Goal: Information Seeking & Learning: Learn about a topic

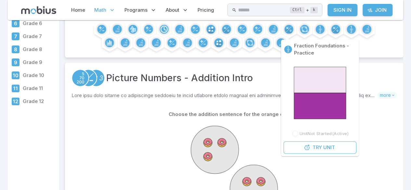
scroll to position [71, 0]
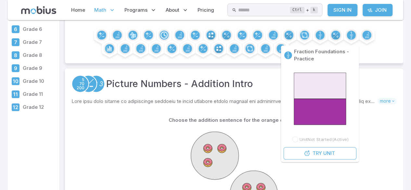
click at [265, 72] on div "Picture Numbers - Addition Intro Skills you will learn include: Numbers as abst…" at bounding box center [234, 171] width 338 height 204
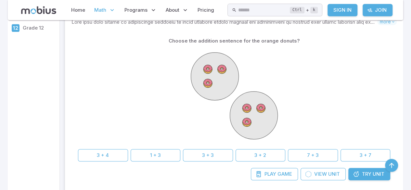
scroll to position [147, 0]
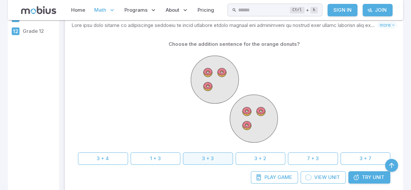
click at [213, 162] on button "3 + 3" at bounding box center [208, 158] width 50 height 12
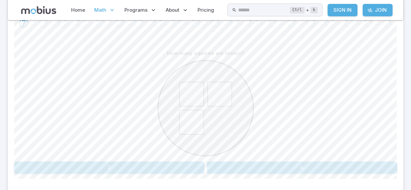
scroll to position [146, 0]
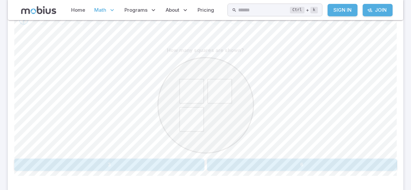
click at [135, 160] on button "3" at bounding box center [109, 164] width 190 height 12
click at [125, 163] on button "five" at bounding box center [110, 164] width 62 height 12
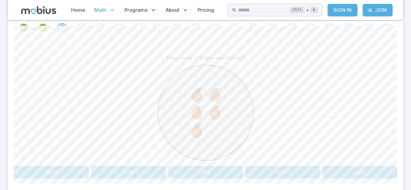
scroll to position [132, 0]
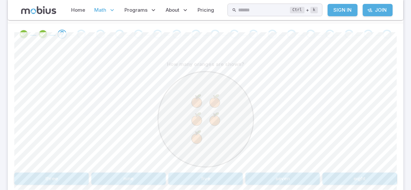
click at [211, 173] on button "five" at bounding box center [205, 178] width 74 height 12
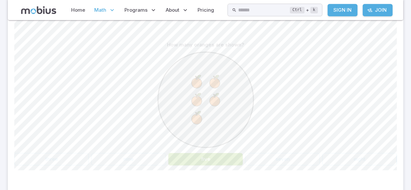
scroll to position [152, 0]
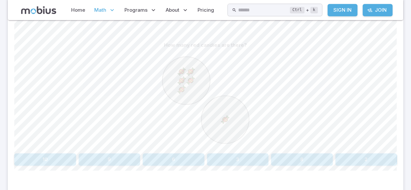
click at [181, 162] on button "6" at bounding box center [174, 159] width 62 height 12
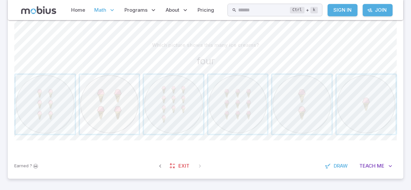
click at [122, 95] on span "button" at bounding box center [109, 104] width 59 height 59
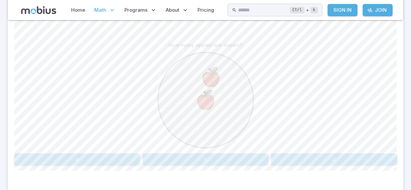
click at [346, 143] on div at bounding box center [205, 100] width 382 height 99
click at [344, 159] on button "2" at bounding box center [334, 159] width 126 height 12
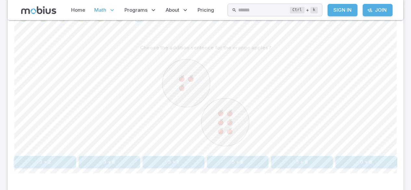
scroll to position [150, 0]
click at [124, 156] on button "3 + 6" at bounding box center [110, 161] width 62 height 12
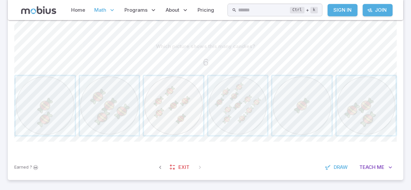
click at [186, 102] on span "button" at bounding box center [173, 105] width 59 height 59
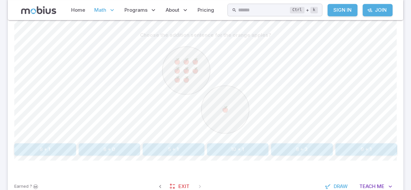
scroll to position [161, 0]
click at [177, 88] on circle at bounding box center [186, 71] width 48 height 48
click at [193, 88] on circle at bounding box center [186, 71] width 48 height 48
click at [176, 87] on circle at bounding box center [186, 71] width 48 height 48
click at [191, 91] on circle at bounding box center [186, 71] width 48 height 48
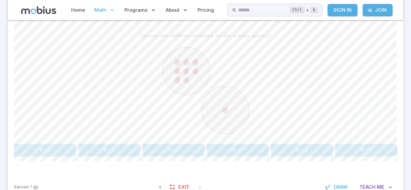
click at [184, 81] on image at bounding box center [185, 80] width 8 height 8
click at [198, 86] on circle at bounding box center [186, 71] width 48 height 48
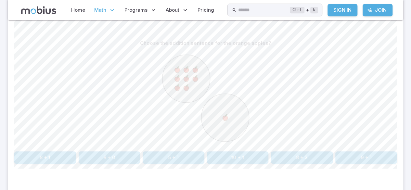
scroll to position [155, 0]
click at [187, 67] on image at bounding box center [185, 68] width 8 height 8
click at [183, 69] on image at bounding box center [185, 68] width 8 height 8
click at [184, 74] on image at bounding box center [185, 77] width 8 height 8
click at [183, 68] on image at bounding box center [185, 68] width 8 height 8
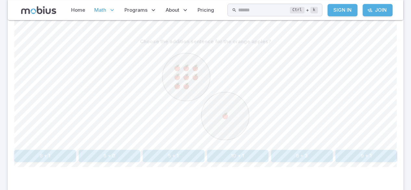
click at [199, 70] on circle at bounding box center [186, 77] width 48 height 48
click at [192, 68] on image at bounding box center [195, 68] width 8 height 8
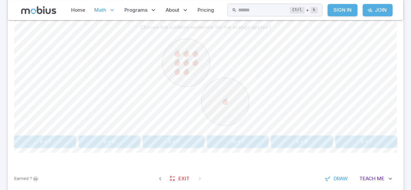
scroll to position [169, 0]
click at [60, 145] on button "8 + 1" at bounding box center [45, 142] width 62 height 12
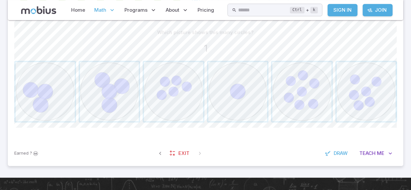
scroll to position [156, 0]
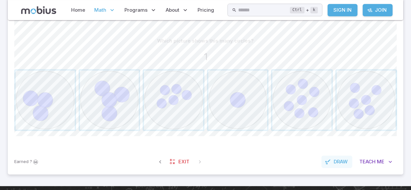
click at [333, 165] on button "Draw" at bounding box center [336, 162] width 31 height 12
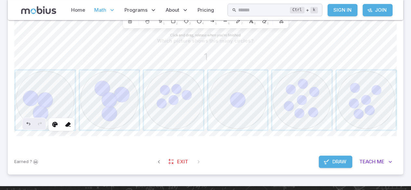
click at [336, 163] on span "Draw" at bounding box center [339, 161] width 14 height 7
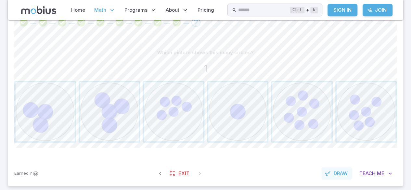
scroll to position [142, 0]
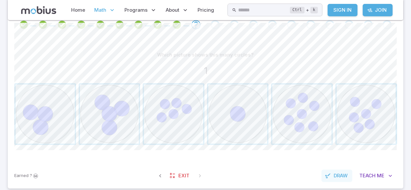
click at [339, 175] on span "Draw" at bounding box center [340, 175] width 14 height 7
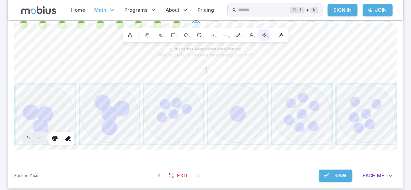
click at [265, 39] on div "0" at bounding box center [264, 35] width 12 height 12
click at [332, 180] on button "Draw" at bounding box center [335, 175] width 33 height 12
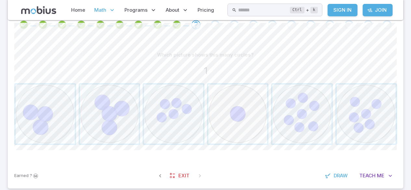
click at [256, 123] on span "button" at bounding box center [237, 113] width 59 height 59
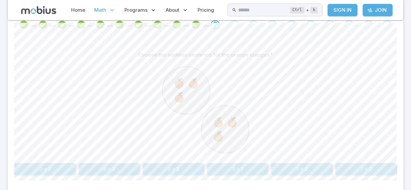
click at [306, 168] on button "3 + 3" at bounding box center [302, 169] width 62 height 12
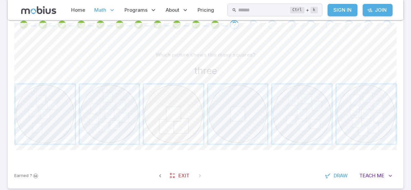
click at [182, 118] on span "button" at bounding box center [173, 113] width 59 height 59
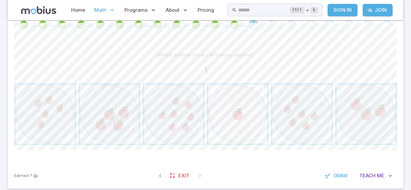
click at [248, 116] on span "button" at bounding box center [237, 113] width 59 height 59
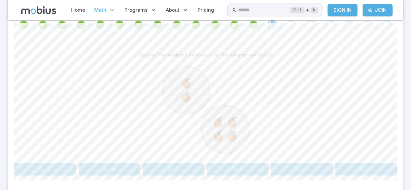
click at [380, 163] on button "2 + 4" at bounding box center [366, 169] width 62 height 12
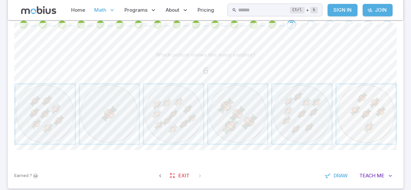
click at [347, 112] on span "button" at bounding box center [365, 113] width 59 height 59
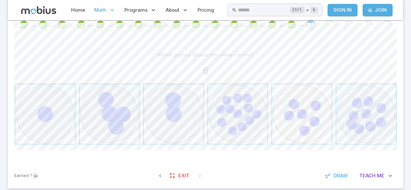
click at [312, 114] on span "button" at bounding box center [301, 113] width 59 height 59
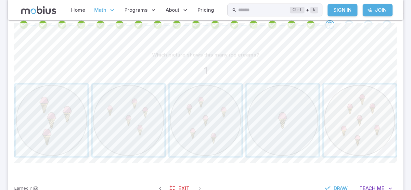
click at [329, 137] on span "button" at bounding box center [359, 120] width 72 height 72
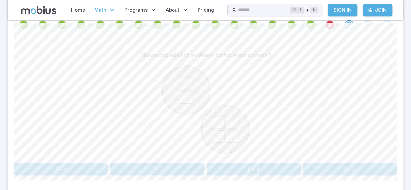
click at [326, 25] on icon "Review your answer" at bounding box center [330, 25] width 10 height 10
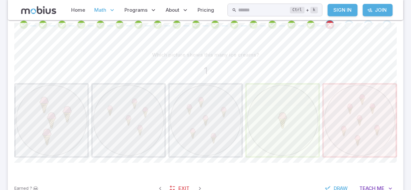
click at [292, 119] on span "button" at bounding box center [282, 120] width 72 height 72
click at [285, 121] on span "button" at bounding box center [282, 120] width 72 height 72
click at [339, 25] on span at bounding box center [339, 25] width 6 height 1
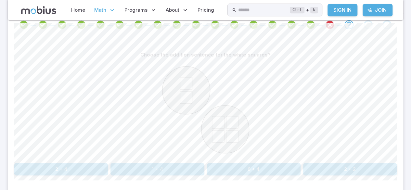
click at [42, 164] on button "2 + 4" at bounding box center [61, 169] width 94 height 12
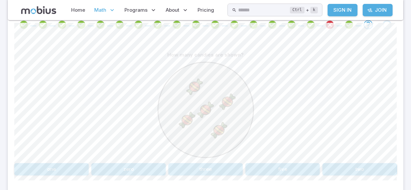
click at [299, 173] on button "five" at bounding box center [282, 169] width 74 height 12
click at [44, 169] on button "2 + 4" at bounding box center [51, 169] width 74 height 12
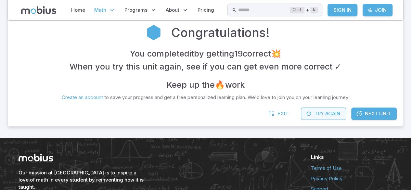
click at [329, 108] on button "Try Again" at bounding box center [323, 113] width 45 height 12
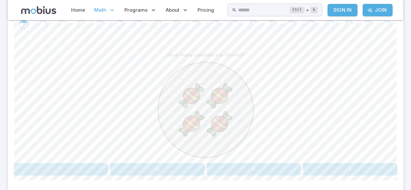
click at [349, 168] on button "4" at bounding box center [350, 169] width 94 height 12
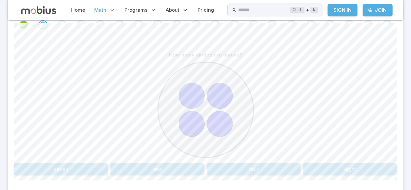
click at [289, 165] on button "four" at bounding box center [254, 169] width 94 height 12
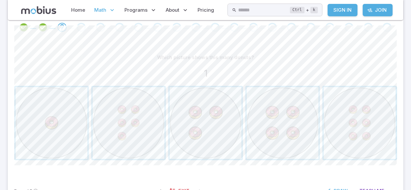
scroll to position [137, 0]
click at [69, 126] on span "button" at bounding box center [52, 125] width 72 height 72
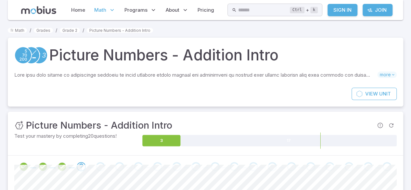
scroll to position [2, 0]
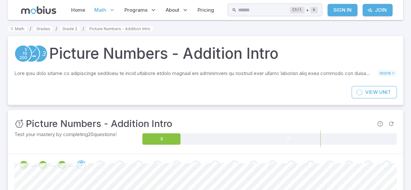
click at [24, 12] on icon at bounding box center [38, 10] width 35 height 8
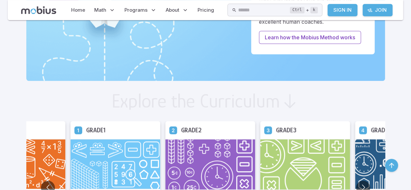
scroll to position [290, 0]
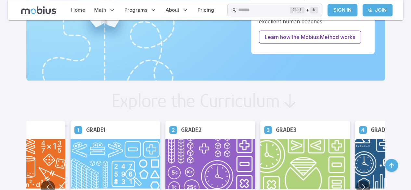
click at [325, 152] on img at bounding box center [305, 164] width 90 height 51
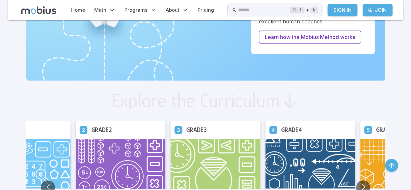
click at [204, 178] on img at bounding box center [215, 164] width 90 height 51
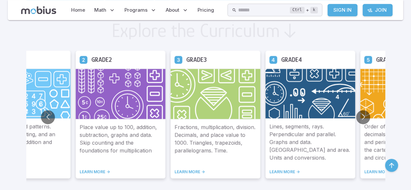
scroll to position [362, 0]
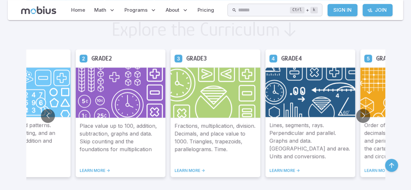
click at [186, 162] on div "Fractions, multiplication, division. Decimals, and place value to 1000. Triangl…" at bounding box center [215, 147] width 90 height 59
click at [181, 137] on p "Fractions, multiplication, division. Decimals, and place value to 1000. Triangl…" at bounding box center [215, 141] width 82 height 38
click at [179, 134] on p "Fractions, multiplication, division. Decimals, and place value to 1000. Triangl…" at bounding box center [215, 141] width 82 height 38
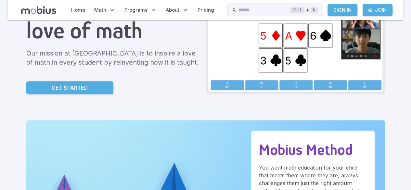
scroll to position [88, 0]
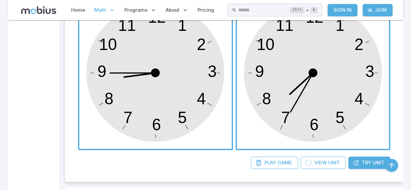
scroll to position [238, 0]
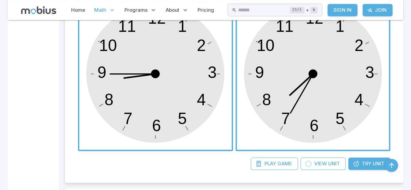
click at [359, 163] on link "Try Unit" at bounding box center [369, 163] width 42 height 12
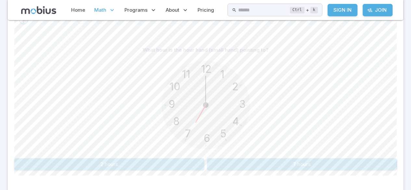
scroll to position [150, 0]
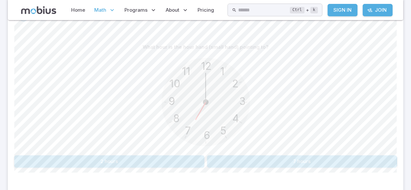
click at [269, 177] on div "What hour is the hour hand (small hand) pointing to? 12 6 3 9 1 2 11 10 5 4 7 8…" at bounding box center [205, 107] width 382 height 158
click at [245, 162] on button "7 hours" at bounding box center [302, 161] width 190 height 12
click at [273, 164] on button "4 hours" at bounding box center [302, 161] width 190 height 12
click at [264, 164] on button "1 hours" at bounding box center [302, 161] width 190 height 12
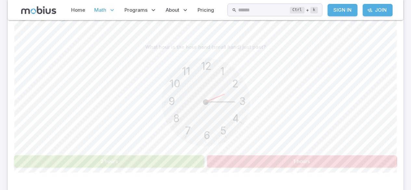
click at [55, 156] on button "2 hours" at bounding box center [109, 161] width 190 height 12
click at [53, 158] on button "2 hours" at bounding box center [109, 161] width 190 height 12
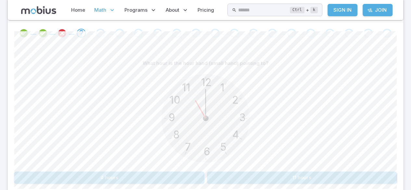
scroll to position [129, 0]
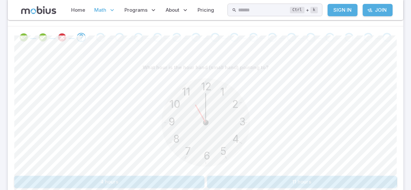
click at [240, 176] on button "11 hours" at bounding box center [302, 182] width 190 height 12
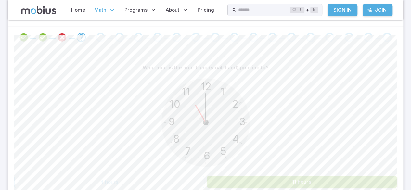
click at [232, 181] on button "11 hours" at bounding box center [302, 182] width 190 height 12
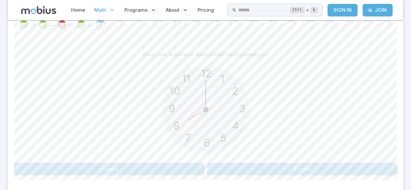
scroll to position [144, 0]
click at [331, 170] on button "8 hours" at bounding box center [302, 167] width 190 height 12
click at [173, 169] on button "5 hours" at bounding box center [109, 167] width 190 height 12
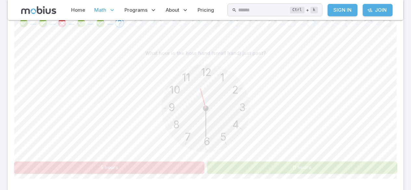
click at [251, 162] on button "11 hours" at bounding box center [302, 167] width 190 height 12
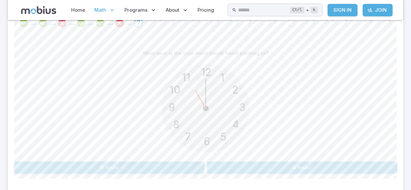
click at [181, 169] on button "11 hours" at bounding box center [109, 167] width 190 height 12
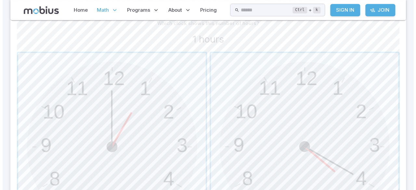
scroll to position [182, 0]
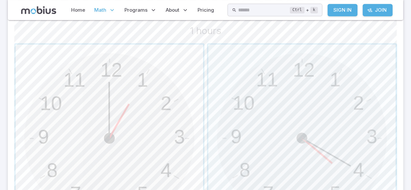
click at [144, 100] on span "button" at bounding box center [109, 137] width 187 height 187
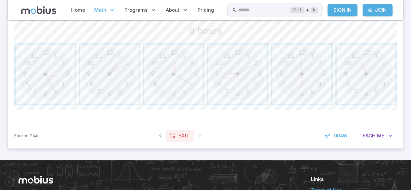
click at [181, 136] on span "Exit" at bounding box center [183, 135] width 11 height 7
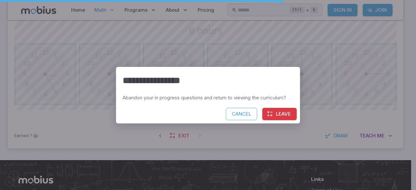
click at [293, 119] on button "Leave" at bounding box center [279, 114] width 34 height 12
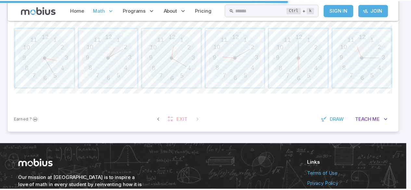
scroll to position [166, 0]
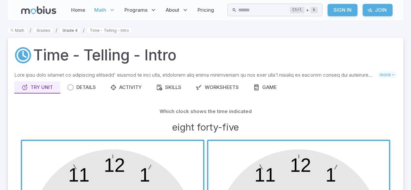
click at [67, 31] on link "Grade 4" at bounding box center [70, 30] width 20 height 5
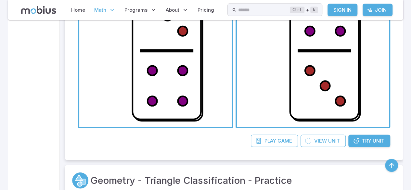
scroll to position [3213, 0]
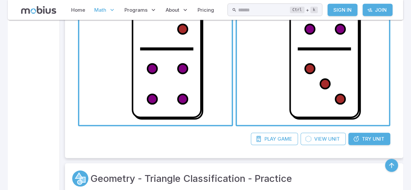
click at [373, 137] on span "Unit" at bounding box center [378, 138] width 12 height 7
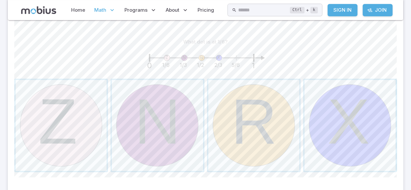
scroll to position [154, 0]
click at [54, 128] on span "button" at bounding box center [61, 126] width 91 height 91
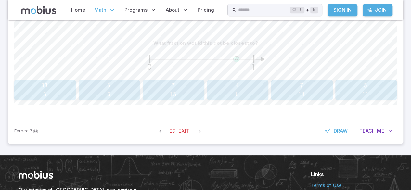
click at [98, 91] on span "6 5 ​" at bounding box center [108, 89] width 51 height 13
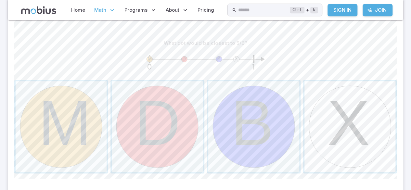
click at [341, 128] on span "button" at bounding box center [349, 126] width 91 height 91
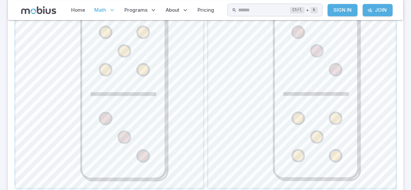
scroll to position [307, 0]
click at [343, 123] on span "button" at bounding box center [301, 92] width 187 height 187
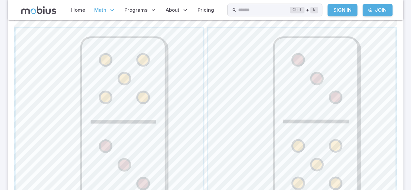
scroll to position [277, 0]
click at [132, 86] on span "button" at bounding box center [109, 122] width 187 height 187
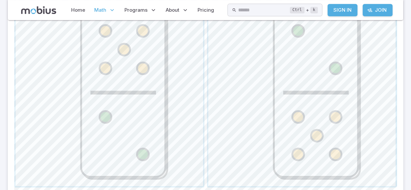
scroll to position [244, 0]
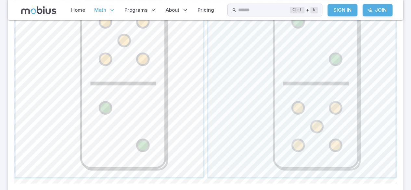
click at [132, 64] on span "button" at bounding box center [109, 83] width 187 height 187
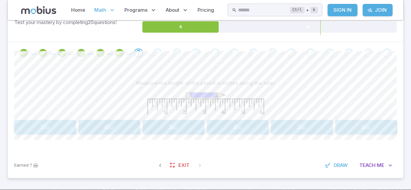
scroll to position [115, 0]
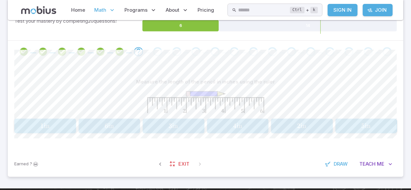
click at [185, 129] on span "3 in" at bounding box center [172, 126] width 57 height 8
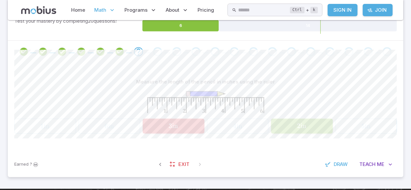
click at [290, 131] on button "2 in 2\text{ in} 2 in" at bounding box center [302, 126] width 62 height 15
click at [294, 128] on span "2 in" at bounding box center [301, 126] width 57 height 8
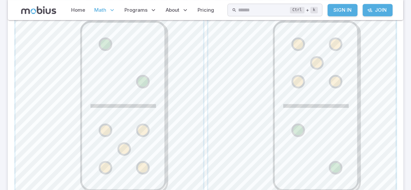
scroll to position [223, 0]
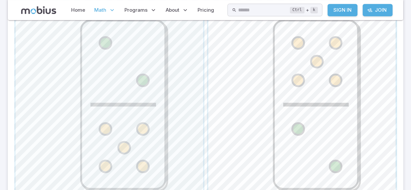
click at [318, 58] on span "button" at bounding box center [301, 104] width 187 height 187
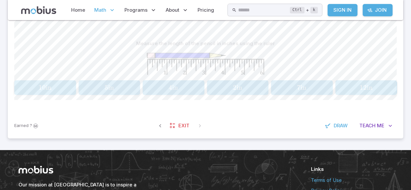
scroll to position [153, 0]
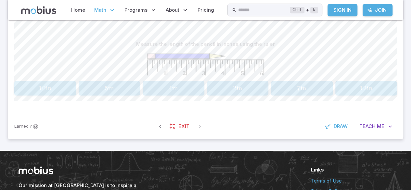
click at [178, 84] on span "in" at bounding box center [175, 88] width 6 height 8
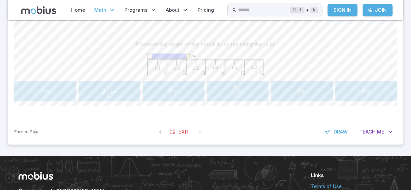
click at [241, 87] on span "in" at bounding box center [240, 90] width 6 height 7
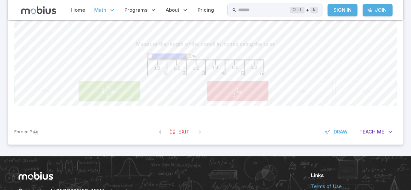
click at [116, 90] on span "2 2 1 ​ in" at bounding box center [108, 90] width 52 height 13
click at [119, 89] on span "2 2 1 ​ in" at bounding box center [108, 90] width 52 height 13
click at [126, 94] on span "2 2 1 ​ in" at bounding box center [108, 90] width 52 height 13
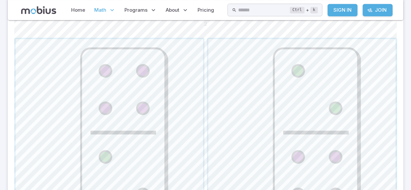
scroll to position [189, 0]
click at [324, 74] on span "button" at bounding box center [301, 133] width 187 height 187
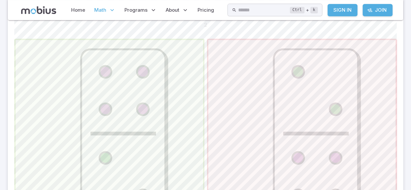
click at [160, 91] on span "button" at bounding box center [109, 133] width 187 height 187
click at [145, 33] on div "2 2 2" at bounding box center [205, 25] width 382 height 17
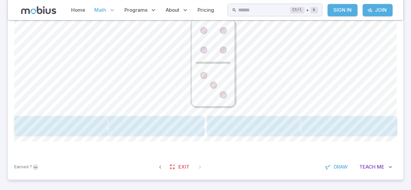
click at [147, 116] on button "4 3 \frac{4}{3} 3 4 ​" at bounding box center [109, 126] width 190 height 20
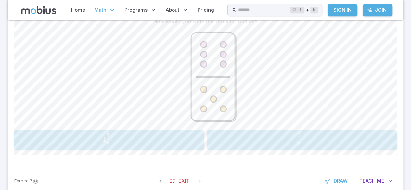
scroll to position [175, 0]
click at [308, 137] on span "6 5 ​" at bounding box center [298, 139] width 169 height 13
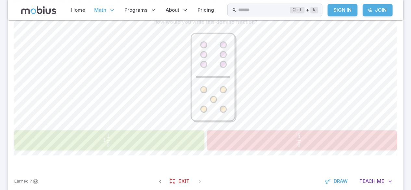
click at [186, 155] on div "How would you write this domino fraction? 1 1 5 1\frac{1}{5} 1 5 1 ​ 5 6 \frac{…" at bounding box center [205, 86] width 382 height 166
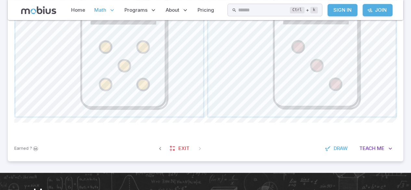
scroll to position [369, 0]
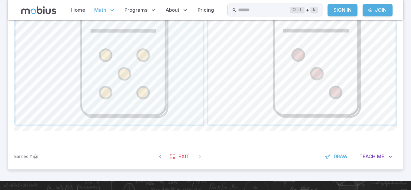
click at [327, 81] on span "button" at bounding box center [301, 30] width 187 height 187
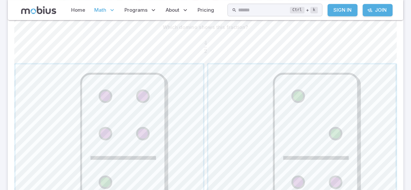
scroll to position [166, 0]
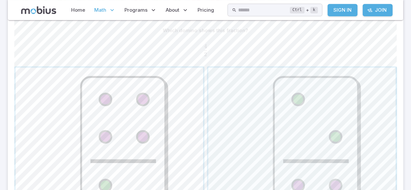
click at [117, 132] on span "button" at bounding box center [109, 161] width 187 height 187
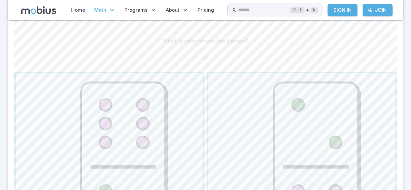
scroll to position [155, 0]
click at [285, 98] on span "button" at bounding box center [301, 167] width 187 height 187
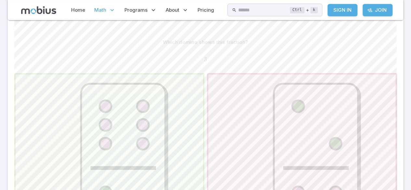
click at [189, 86] on span "button" at bounding box center [109, 167] width 187 height 187
click at [196, 75] on span "button" at bounding box center [109, 167] width 187 height 187
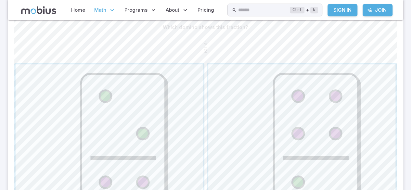
scroll to position [169, 0]
click at [320, 97] on span "button" at bounding box center [301, 158] width 187 height 187
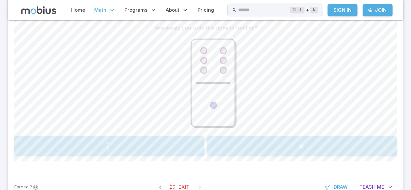
scroll to position [169, 0]
click at [186, 152] on div "1 6 \frac{1}{6} 6 1 ​" at bounding box center [109, 145] width 186 height 15
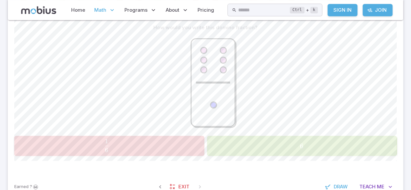
click at [268, 142] on span "6" at bounding box center [302, 146] width 186 height 8
click at [279, 145] on span "6" at bounding box center [302, 146] width 186 height 8
click at [279, 152] on div "6 6 6" at bounding box center [302, 145] width 186 height 15
click at [297, 153] on button "6 6 6" at bounding box center [302, 146] width 190 height 20
click at [314, 146] on span "6" at bounding box center [302, 146] width 186 height 8
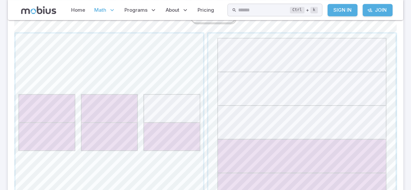
scroll to position [295, 0]
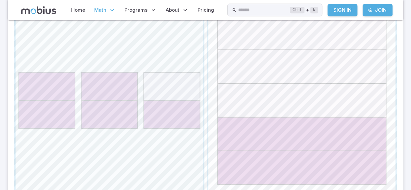
click at [295, 74] on span "button" at bounding box center [301, 104] width 187 height 187
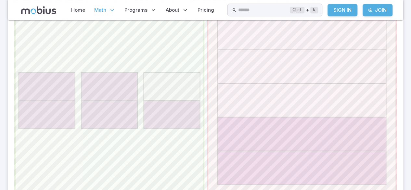
click at [156, 108] on span "button" at bounding box center [109, 104] width 187 height 187
click at [159, 113] on span "button" at bounding box center [109, 104] width 187 height 187
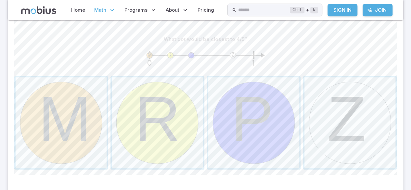
scroll to position [160, 0]
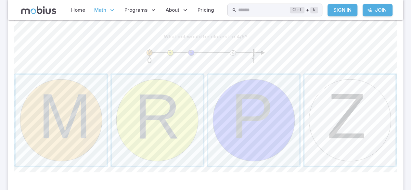
click at [343, 95] on span "button" at bounding box center [349, 120] width 91 height 91
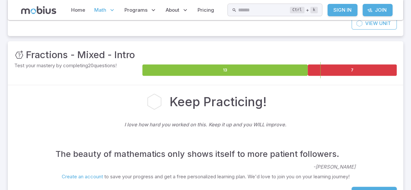
scroll to position [74, 0]
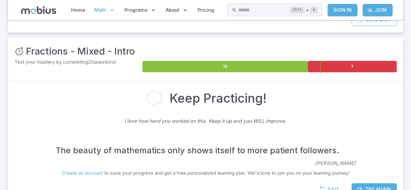
click at [260, 61] on icon at bounding box center [224, 66] width 165 height 11
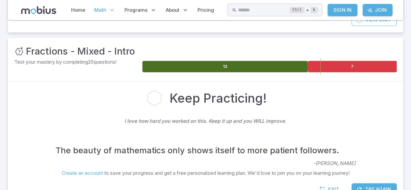
click at [273, 69] on icon at bounding box center [224, 66] width 165 height 11
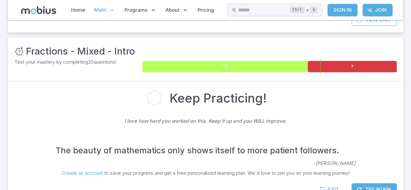
click at [252, 69] on icon at bounding box center [224, 66] width 165 height 11
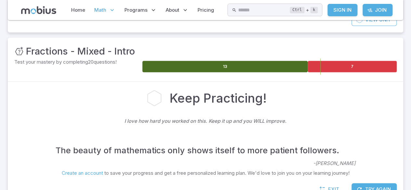
click at [344, 61] on icon at bounding box center [351, 66] width 89 height 11
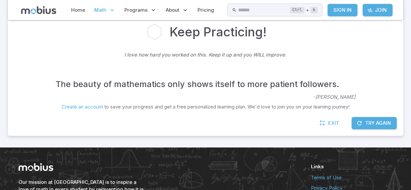
scroll to position [147, 0]
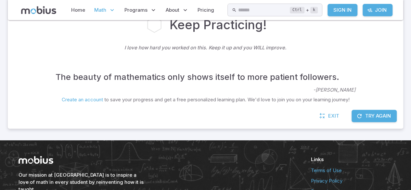
click at [367, 120] on button "Try Again" at bounding box center [373, 116] width 45 height 12
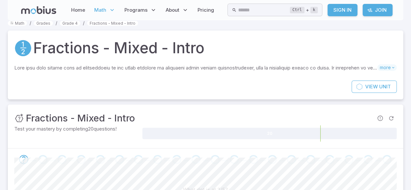
scroll to position [0, 0]
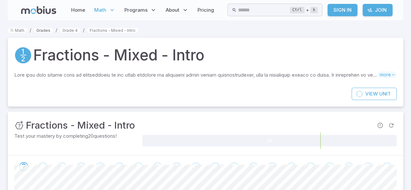
click at [44, 31] on link "Grades" at bounding box center [43, 30] width 19 height 5
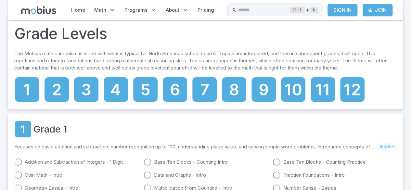
scroll to position [24, 0]
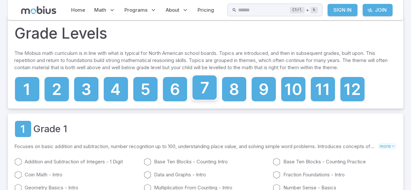
click at [205, 94] on icon at bounding box center [204, 87] width 24 height 24
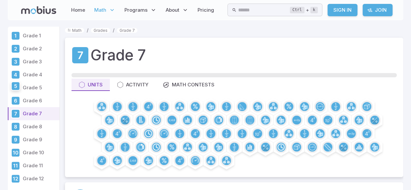
click at [19, 88] on icon at bounding box center [16, 86] width 8 height 8
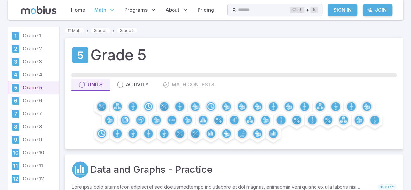
scroll to position [11, 0]
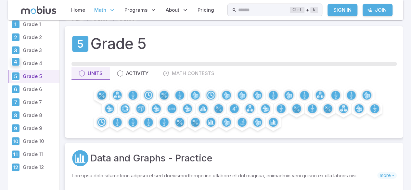
click at [19, 65] on icon at bounding box center [16, 62] width 8 height 8
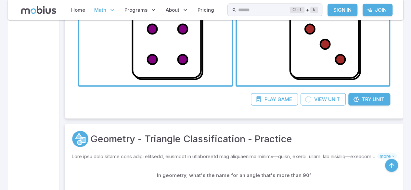
scroll to position [3237, 0]
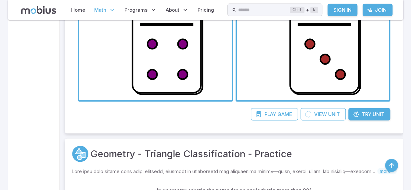
click at [377, 113] on span "Unit" at bounding box center [378, 114] width 12 height 7
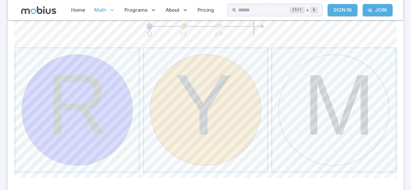
scroll to position [186, 0]
click at [314, 82] on span "button" at bounding box center [333, 110] width 123 height 123
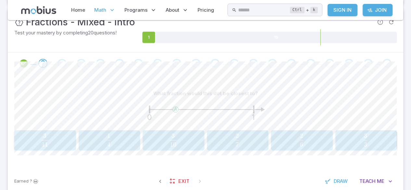
scroll to position [100, 0]
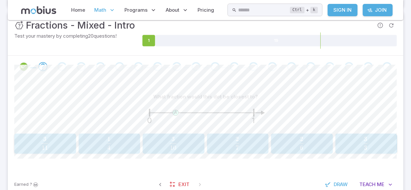
click at [363, 147] on span "3 3 ​" at bounding box center [365, 143] width 5 height 13
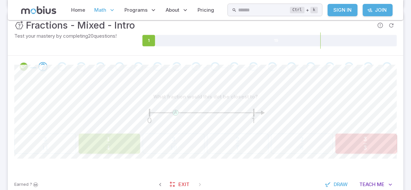
click at [118, 145] on span "4 1 ​" at bounding box center [108, 143] width 52 height 13
click at [129, 134] on button "1 4 \frac{1}{4} 4 1 ​" at bounding box center [110, 143] width 62 height 20
click at [121, 140] on span "4 1 ​" at bounding box center [108, 143] width 52 height 13
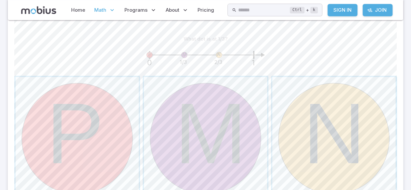
scroll to position [158, 0]
click at [319, 34] on div "What dot is at 1/3?" at bounding box center [205, 38] width 382 height 12
click at [216, 137] on span "button" at bounding box center [205, 138] width 123 height 123
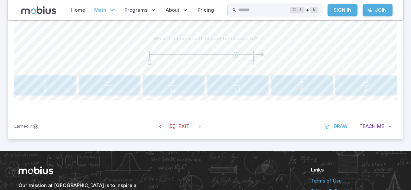
click at [372, 88] on span "5 11 ​" at bounding box center [365, 85] width 51 height 13
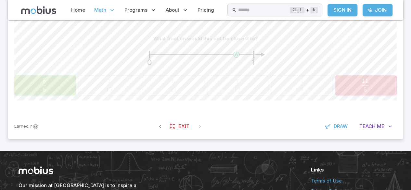
click at [65, 82] on span "6 5 ​" at bounding box center [44, 85] width 52 height 13
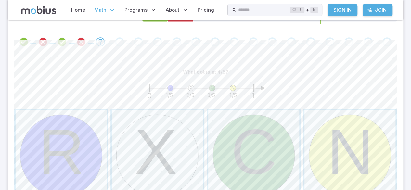
scroll to position [129, 0]
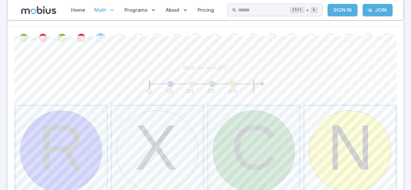
click at [344, 139] on span "button" at bounding box center [349, 151] width 91 height 91
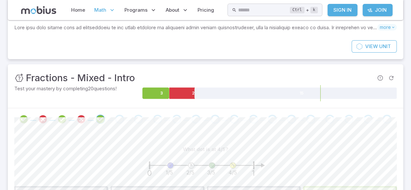
scroll to position [14, 0]
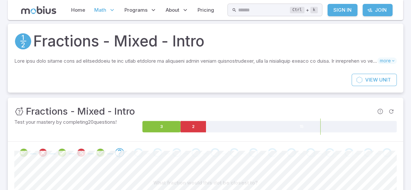
click at [259, 122] on icon at bounding box center [301, 126] width 191 height 11
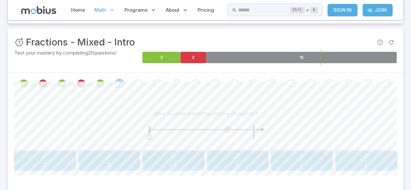
scroll to position [81, 0]
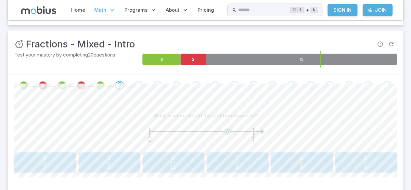
click at [290, 62] on icon at bounding box center [301, 59] width 191 height 11
click at [291, 60] on icon at bounding box center [301, 59] width 191 height 11
click at [295, 55] on icon at bounding box center [301, 59] width 191 height 11
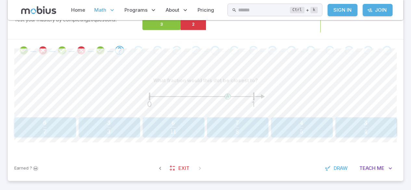
scroll to position [118, 0]
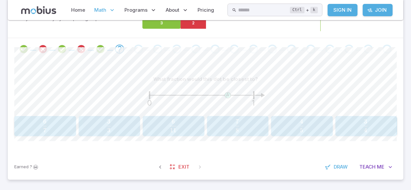
click at [255, 123] on span "8 7 ​" at bounding box center [236, 125] width 51 height 13
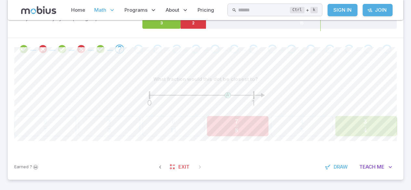
click at [354, 126] on span "4 3 ​" at bounding box center [365, 125] width 52 height 13
click at [351, 117] on button "3 4 \frac{3}{4} 4 3 ​" at bounding box center [366, 126] width 62 height 20
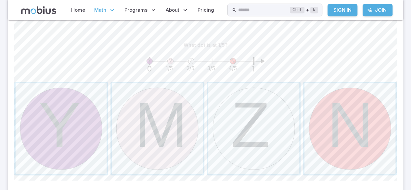
scroll to position [152, 0]
click at [136, 149] on span "button" at bounding box center [157, 128] width 91 height 91
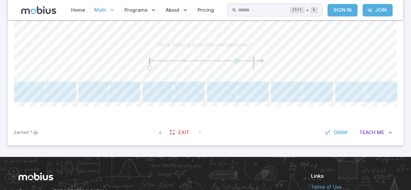
click at [125, 96] on span "5 8 ​" at bounding box center [108, 91] width 51 height 13
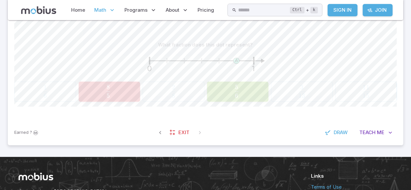
click at [258, 85] on span "6 5 ​" at bounding box center [236, 91] width 52 height 13
click at [263, 82] on button "5 6 \frac{5}{6} 6 5 ​" at bounding box center [238, 91] width 62 height 20
click at [259, 82] on button "5 6 \frac{5}{6} 6 5 ​" at bounding box center [238, 91] width 62 height 20
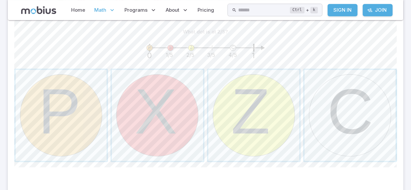
scroll to position [165, 0]
click at [264, 109] on span "button" at bounding box center [253, 115] width 91 height 91
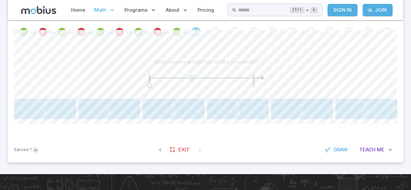
scroll to position [148, 0]
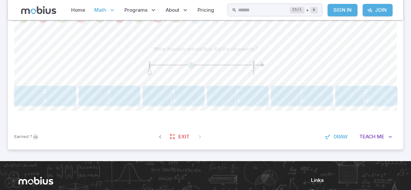
click at [187, 96] on span "11 4 ​" at bounding box center [172, 95] width 51 height 13
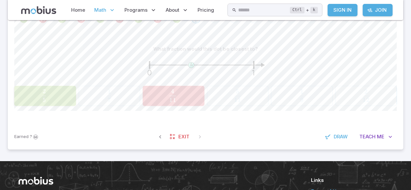
click at [44, 80] on div "A 0 1" at bounding box center [205, 69] width 382 height 28
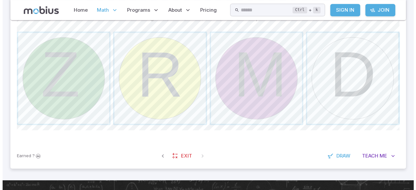
scroll to position [202, 0]
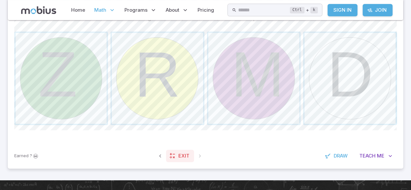
click at [186, 157] on span "Exit" at bounding box center [183, 155] width 11 height 7
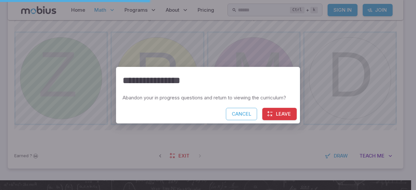
click at [282, 112] on button "Leave" at bounding box center [279, 114] width 34 height 12
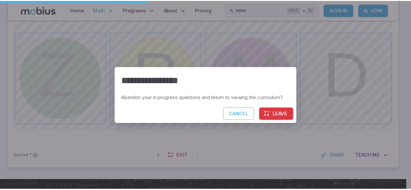
scroll to position [186, 0]
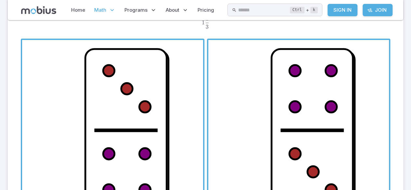
scroll to position [112, 0]
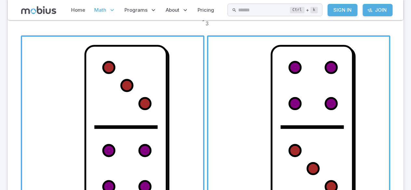
click at [140, 100] on span "button" at bounding box center [112, 127] width 181 height 181
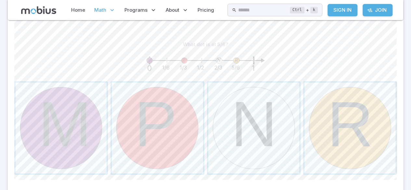
scroll to position [152, 0]
click at [335, 105] on span "button" at bounding box center [349, 128] width 91 height 91
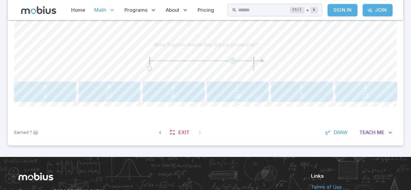
click at [305, 92] on span "7 8 ​" at bounding box center [301, 91] width 51 height 13
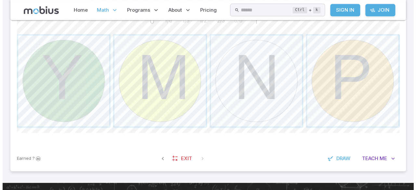
scroll to position [201, 0]
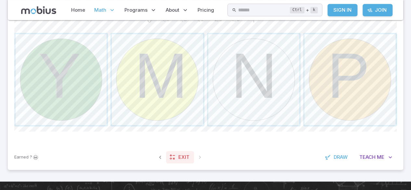
click at [177, 160] on link "Exit" at bounding box center [180, 157] width 28 height 12
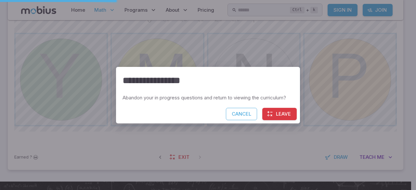
click at [284, 113] on button "Leave" at bounding box center [279, 114] width 34 height 12
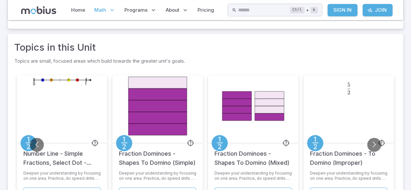
scroll to position [334, 0]
click at [371, 140] on button "Go to next slide" at bounding box center [374, 144] width 14 height 14
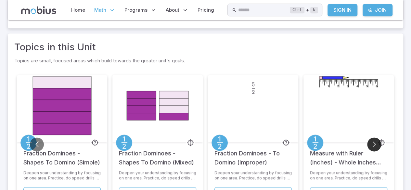
click at [372, 140] on button "Go to next slide" at bounding box center [374, 144] width 14 height 14
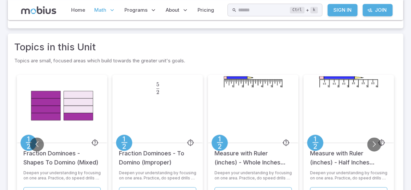
click at [365, 144] on h5 "Measure with Ruler (inches) - Half Inches (labelled) from Start" at bounding box center [348, 154] width 77 height 25
click at [369, 142] on button "Go to next slide" at bounding box center [374, 144] width 14 height 14
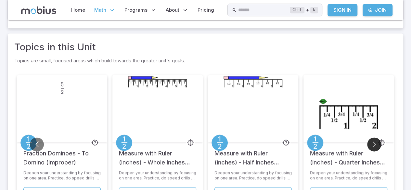
click at [379, 140] on button "Go to next slide" at bounding box center [374, 144] width 14 height 14
click at [374, 142] on button "Go to next slide" at bounding box center [374, 144] width 14 height 14
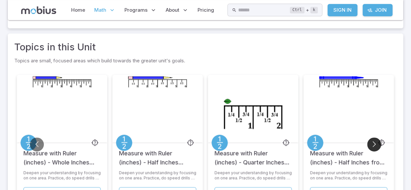
click at [372, 144] on button "Go to next slide" at bounding box center [374, 144] width 14 height 14
click at [372, 142] on button "Go to next slide" at bounding box center [374, 144] width 14 height 14
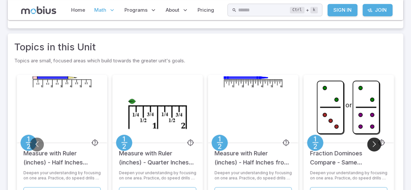
click at [372, 142] on button "Go to next slide" at bounding box center [374, 144] width 14 height 14
click at [370, 142] on button "Go to next slide" at bounding box center [374, 144] width 14 height 14
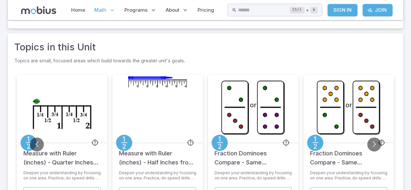
click at [272, 89] on div "or" at bounding box center [253, 109] width 90 height 68
click at [165, 113] on div at bounding box center [158, 109] width 68 height 68
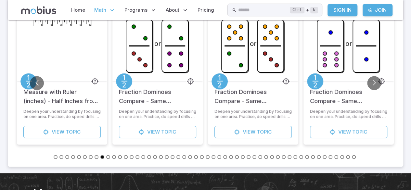
scroll to position [396, 0]
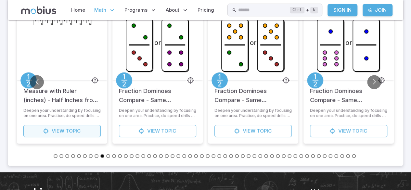
click at [55, 132] on span "View" at bounding box center [58, 130] width 13 height 7
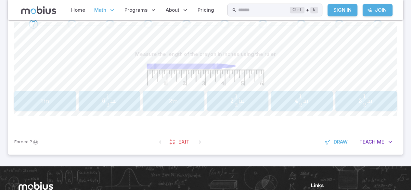
scroll to position [181, 0]
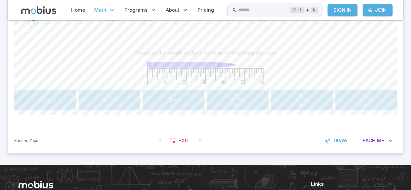
click at [315, 99] on span "4 2 1 ​ in" at bounding box center [301, 99] width 51 height 13
click at [309, 95] on span "2 2 1 ​ in" at bounding box center [301, 99] width 52 height 13
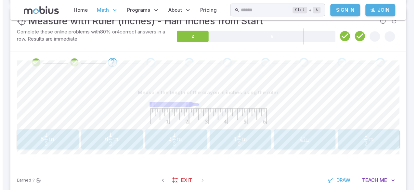
scroll to position [141, 0]
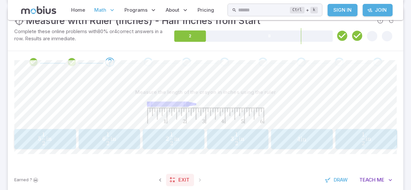
click at [175, 174] on link "Exit" at bounding box center [180, 180] width 28 height 12
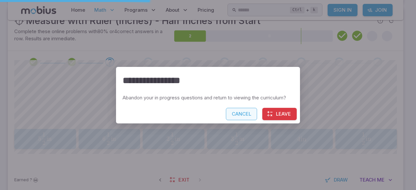
click at [244, 113] on button "Cancel" at bounding box center [241, 114] width 31 height 12
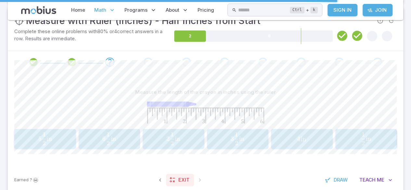
click at [184, 181] on span "Exit" at bounding box center [183, 179] width 11 height 7
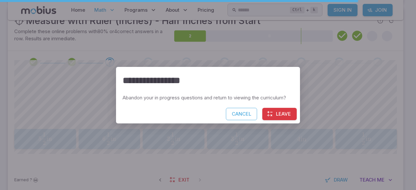
click at [275, 112] on button "Leave" at bounding box center [279, 114] width 34 height 12
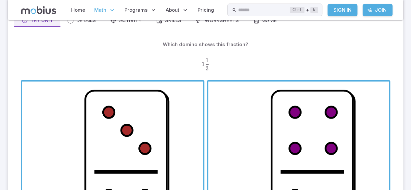
scroll to position [65, 0]
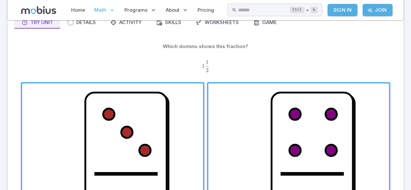
click at [155, 132] on span "button" at bounding box center [112, 173] width 181 height 181
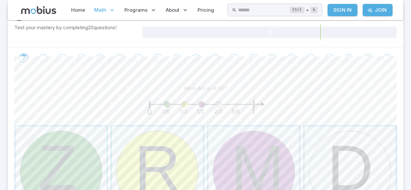
scroll to position [110, 0]
click at [160, 150] on span "button" at bounding box center [157, 170] width 91 height 91
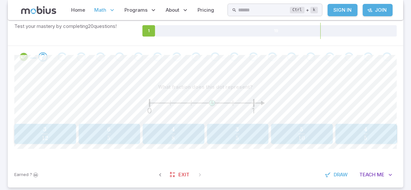
click at [197, 132] on span "8 4 ​" at bounding box center [172, 133] width 51 height 13
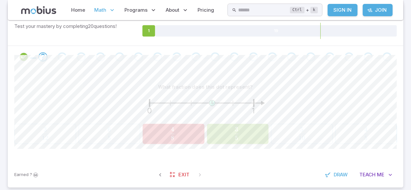
click at [234, 130] on span "5 3 ​" at bounding box center [236, 133] width 5 height 7
click at [244, 124] on button "3 5 \frac{3}{5} 5 3 ​" at bounding box center [238, 134] width 62 height 20
click at [253, 124] on button "3 5 \frac{3}{5} 5 3 ​" at bounding box center [238, 134] width 62 height 20
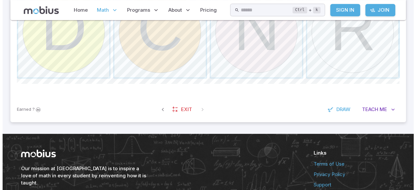
scroll to position [252, 0]
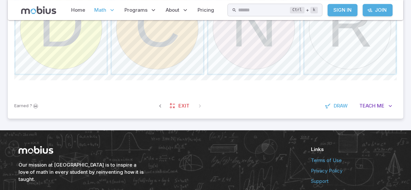
click at [199, 104] on span at bounding box center [200, 106] width 12 height 12
click at [181, 106] on span "Exit" at bounding box center [183, 105] width 11 height 7
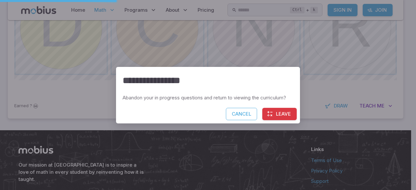
click at [291, 119] on button "Leave" at bounding box center [279, 114] width 34 height 12
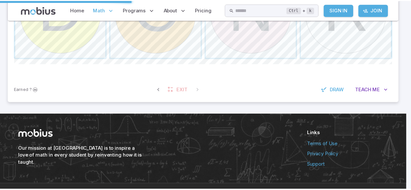
scroll to position [236, 0]
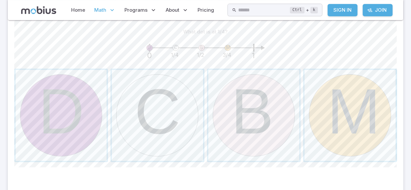
scroll to position [167, 0]
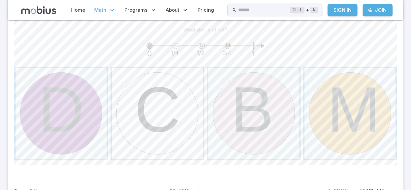
click at [161, 139] on span "button" at bounding box center [157, 113] width 91 height 91
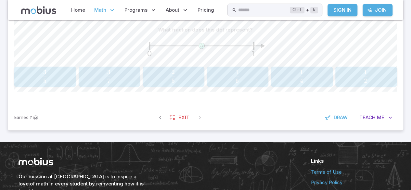
click at [244, 77] on span "6 1 ​" at bounding box center [236, 76] width 51 height 13
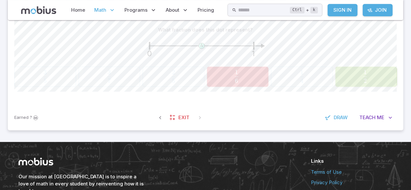
click at [361, 84] on button "1 2 \frac{1}{2} 2 1 ​" at bounding box center [366, 77] width 62 height 20
click at [370, 71] on span "2 1 ​" at bounding box center [365, 76] width 52 height 13
click at [372, 67] on button "1 2 \frac{1}{2} 2 1 ​" at bounding box center [366, 77] width 62 height 20
click at [364, 77] on span "2" at bounding box center [364, 80] width 3 height 7
click at [367, 74] on span "​" at bounding box center [367, 74] width 1 height 8
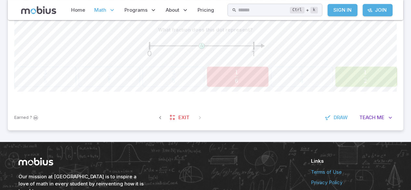
click at [365, 71] on span "1" at bounding box center [364, 71] width 3 height 7
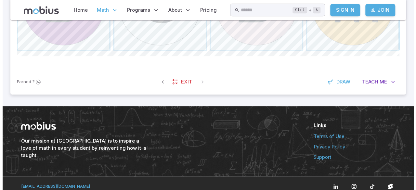
scroll to position [282, 0]
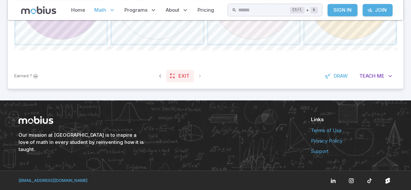
click at [171, 76] on icon at bounding box center [172, 76] width 6 height 6
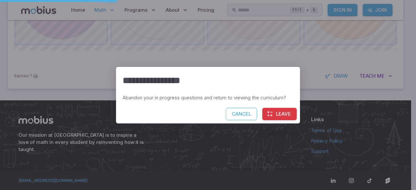
click at [275, 118] on button "Leave" at bounding box center [279, 114] width 34 height 12
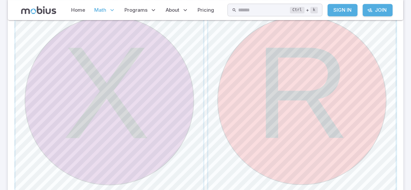
scroll to position [228, 0]
click at [315, 87] on span "button" at bounding box center [301, 100] width 187 height 187
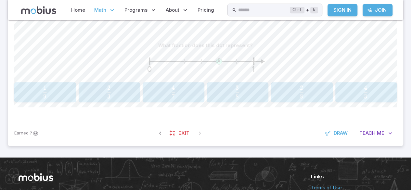
scroll to position [150, 0]
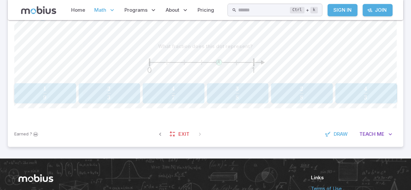
click at [193, 91] on span "7 4 ​" at bounding box center [172, 92] width 51 height 13
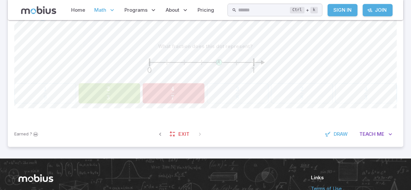
click at [138, 90] on button "2 3 \frac{2}{3} 3 2 ​" at bounding box center [110, 93] width 62 height 20
click at [124, 90] on span "3 2 ​" at bounding box center [108, 92] width 52 height 13
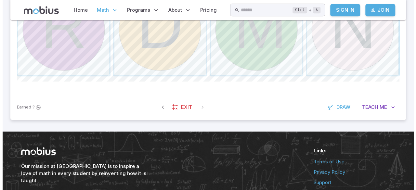
scroll to position [251, 0]
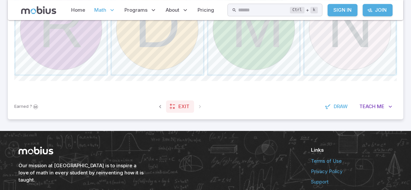
click at [177, 107] on link "Exit" at bounding box center [180, 106] width 28 height 12
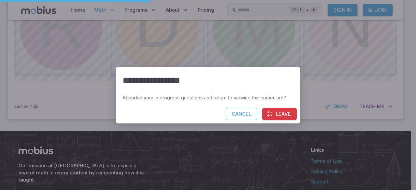
click at [275, 109] on button "Leave" at bounding box center [279, 114] width 34 height 12
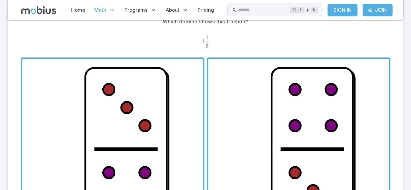
scroll to position [90, 0]
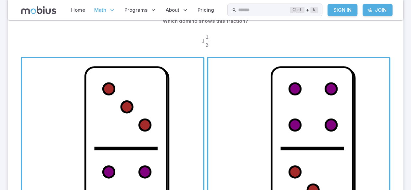
click at [187, 71] on span "button" at bounding box center [112, 148] width 181 height 181
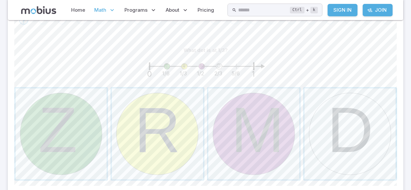
scroll to position [147, 0]
click at [188, 100] on span "button" at bounding box center [157, 133] width 91 height 91
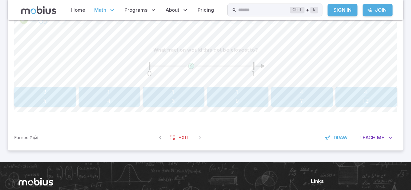
click at [59, 91] on span "5 2 ​" at bounding box center [44, 96] width 51 height 13
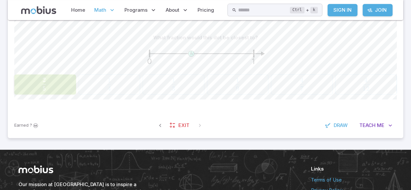
scroll to position [160, 0]
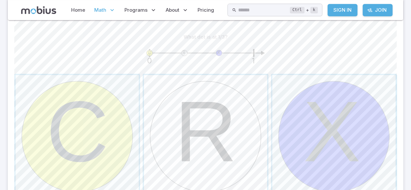
click at [246, 91] on span "button" at bounding box center [205, 136] width 123 height 123
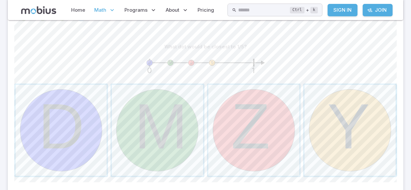
scroll to position [149, 0]
click at [334, 103] on span "button" at bounding box center [349, 130] width 91 height 91
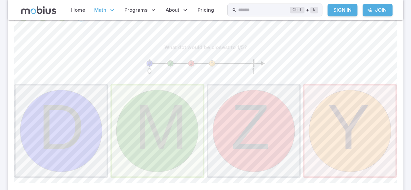
click at [159, 85] on span "button" at bounding box center [157, 130] width 91 height 91
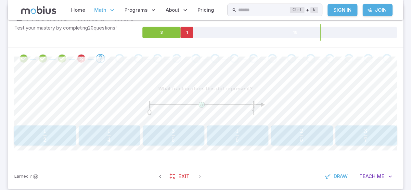
scroll to position [111, 0]
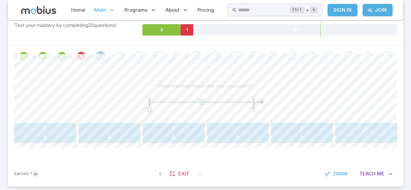
click at [275, 125] on div "2 5 \frac{2}{5} 5 2 ​" at bounding box center [301, 132] width 57 height 15
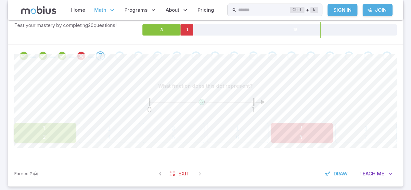
click at [272, 125] on button "2 5 \frac{2}{5} 5 2 ​" at bounding box center [302, 133] width 62 height 20
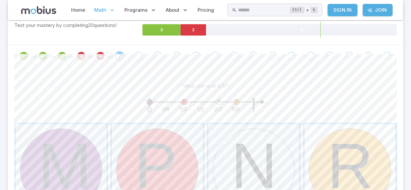
click at [351, 145] on span "button" at bounding box center [349, 169] width 91 height 91
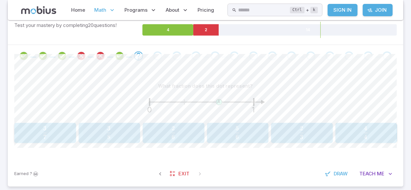
click at [304, 123] on button "2 3 \frac{2}{3} 3 2 ​" at bounding box center [302, 133] width 62 height 20
click at [290, 136] on span "3 2 ​" at bounding box center [301, 132] width 52 height 13
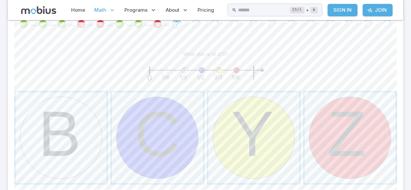
scroll to position [145, 0]
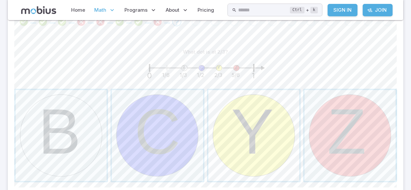
click at [270, 155] on span "button" at bounding box center [253, 135] width 91 height 91
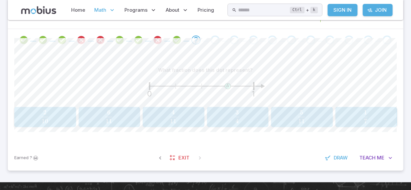
scroll to position [127, 0]
click at [53, 115] on span "10 2 ​" at bounding box center [44, 116] width 51 height 13
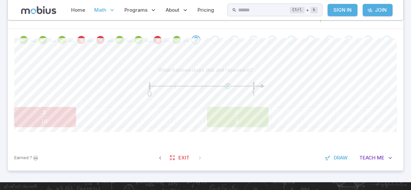
click at [216, 113] on span "4 3 ​" at bounding box center [236, 116] width 52 height 13
click at [236, 107] on button "3 4 \frac{3}{4} 4 3 ​" at bounding box center [238, 117] width 62 height 20
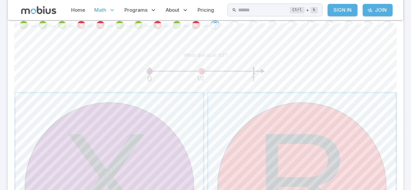
scroll to position [147, 0]
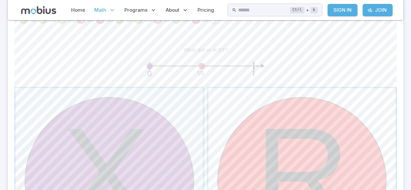
click at [257, 116] on span "button" at bounding box center [301, 181] width 187 height 187
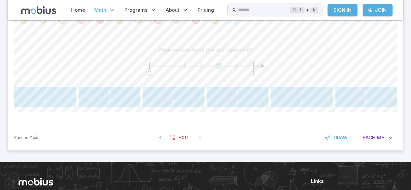
click at [363, 87] on button "3 8 \frac{3}{8} 8 3 ​" at bounding box center [366, 97] width 62 height 20
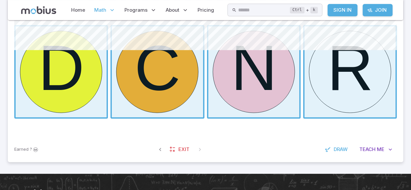
scroll to position [282, 0]
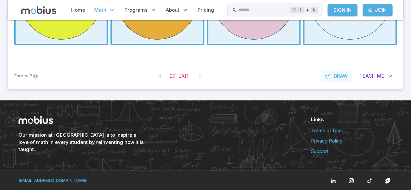
click at [346, 80] on button "Draw" at bounding box center [336, 76] width 31 height 12
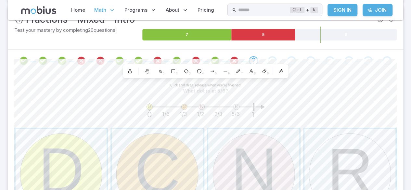
scroll to position [101, 0]
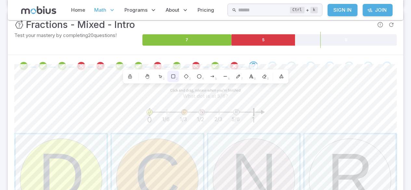
click at [174, 76] on rect at bounding box center [173, 77] width 4 height 4
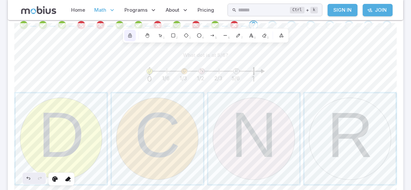
click at [131, 36] on icon at bounding box center [129, 36] width 3 height 2
click at [149, 33] on icon at bounding box center [146, 35] width 5 height 5
click at [129, 37] on icon at bounding box center [129, 35] width 5 height 5
click at [214, 177] on button "Scroll back to content" at bounding box center [205, 174] width 52 height 13
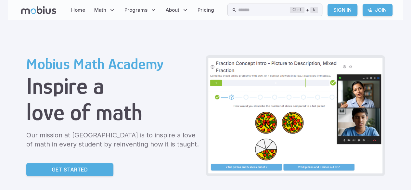
click at [51, 174] on link "Get Started" at bounding box center [69, 169] width 87 height 13
click at [104, 12] on span "Math" at bounding box center [100, 9] width 12 height 7
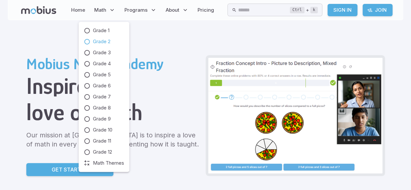
click at [96, 42] on span "Grade 2" at bounding box center [102, 41] width 18 height 7
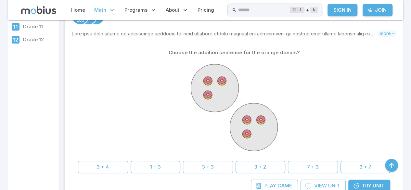
scroll to position [137, 0]
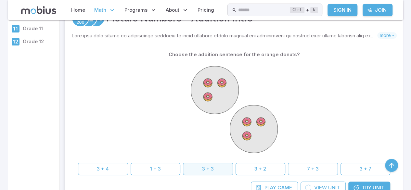
click at [214, 166] on button "3 + 3" at bounding box center [208, 169] width 50 height 12
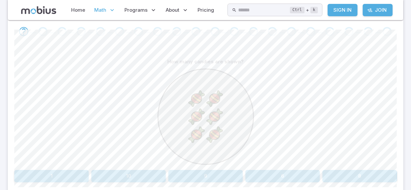
scroll to position [143, 0]
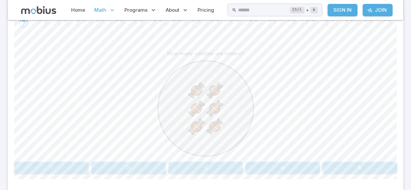
click at [301, 162] on button "6" at bounding box center [282, 168] width 74 height 12
click at [294, 165] on button "six" at bounding box center [302, 168] width 62 height 12
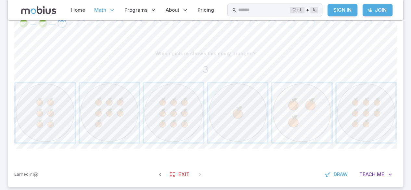
click at [303, 115] on span "button" at bounding box center [301, 112] width 59 height 59
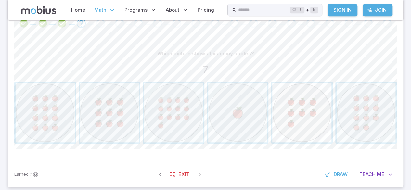
click at [302, 116] on span "button" at bounding box center [301, 112] width 59 height 59
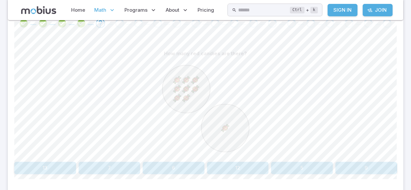
click at [382, 167] on button "9" at bounding box center [366, 168] width 62 height 12
click at [142, 171] on button "six" at bounding box center [128, 168] width 74 height 12
click at [117, 170] on button "2" at bounding box center [77, 168] width 126 height 12
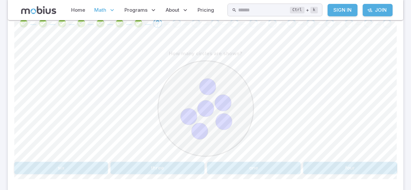
click at [101, 170] on button "six" at bounding box center [61, 168] width 94 height 12
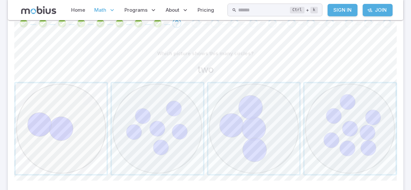
click at [70, 129] on span "button" at bounding box center [61, 128] width 91 height 91
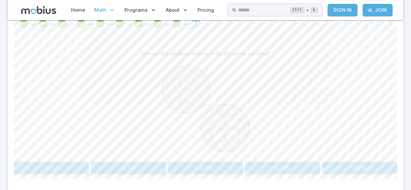
click at [144, 170] on button "2 + 4" at bounding box center [128, 168] width 74 height 12
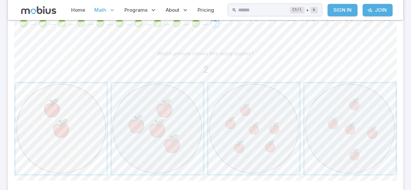
click at [96, 123] on span "button" at bounding box center [61, 128] width 91 height 91
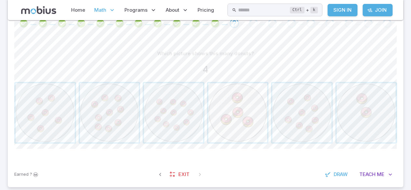
click at [240, 114] on span "button" at bounding box center [237, 112] width 59 height 59
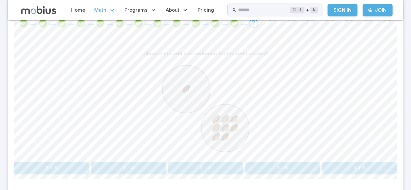
click at [149, 169] on button "1 + 8" at bounding box center [128, 168] width 74 height 12
click at [365, 170] on button "5 + 4" at bounding box center [366, 168] width 62 height 12
click at [132, 164] on button "five" at bounding box center [128, 168] width 74 height 12
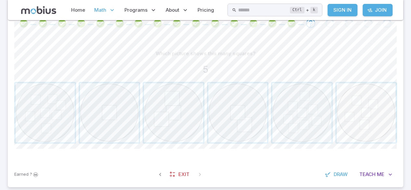
click at [351, 105] on span "button" at bounding box center [365, 112] width 59 height 59
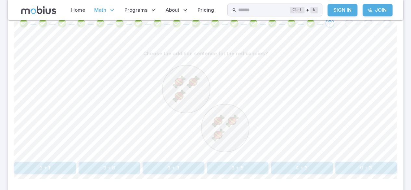
click at [184, 171] on button "3 + 3" at bounding box center [174, 168] width 62 height 12
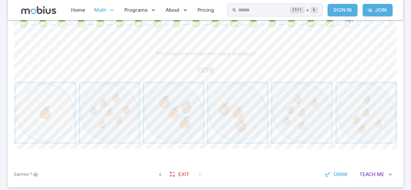
click at [62, 108] on span "button" at bounding box center [45, 112] width 59 height 59
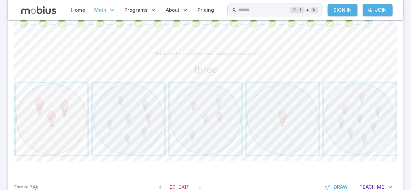
click at [56, 126] on span "button" at bounding box center [52, 119] width 72 height 72
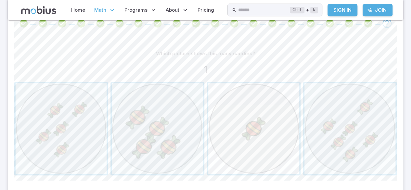
click at [250, 123] on span "button" at bounding box center [253, 128] width 91 height 91
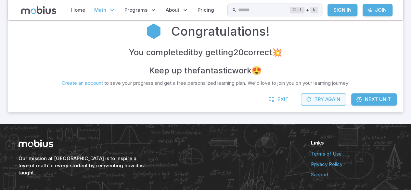
click at [323, 101] on button "Try Again" at bounding box center [323, 99] width 45 height 12
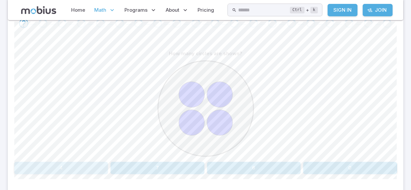
click at [94, 162] on button "4" at bounding box center [61, 168] width 94 height 12
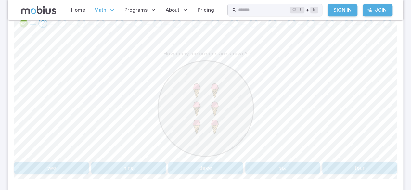
click at [296, 162] on button "six" at bounding box center [282, 168] width 74 height 12
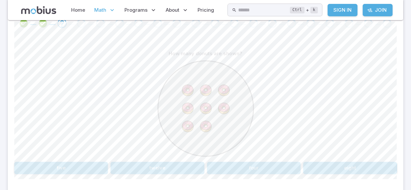
click at [336, 170] on button "eight" at bounding box center [350, 168] width 94 height 12
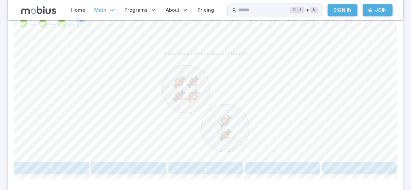
click at [68, 168] on button "6" at bounding box center [51, 168] width 74 height 12
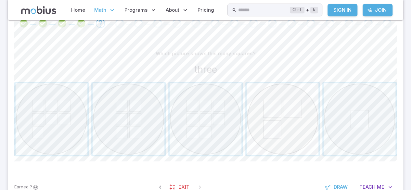
click at [302, 124] on span "button" at bounding box center [282, 119] width 72 height 72
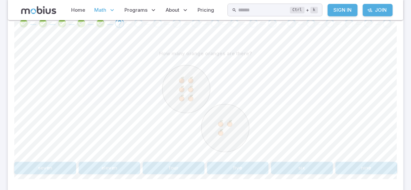
click at [379, 162] on button "nine" at bounding box center [366, 168] width 62 height 12
click at [182, 169] on button "4 + 2" at bounding box center [174, 168] width 62 height 12
click at [61, 169] on button "1 + 9" at bounding box center [45, 168] width 62 height 12
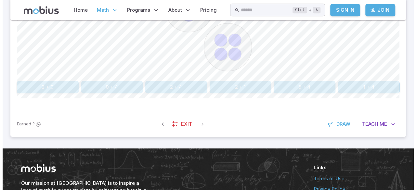
scroll to position [231, 0]
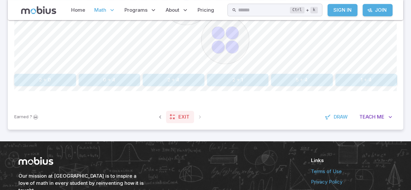
click at [177, 118] on link "Exit" at bounding box center [180, 117] width 28 height 12
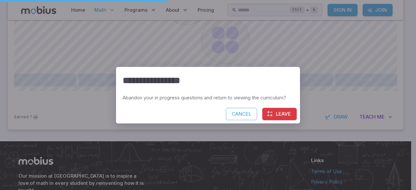
click at [283, 113] on button "Leave" at bounding box center [279, 114] width 34 height 12
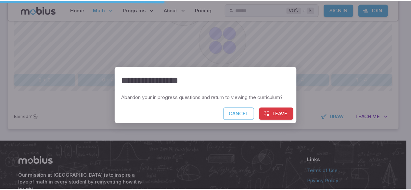
scroll to position [215, 0]
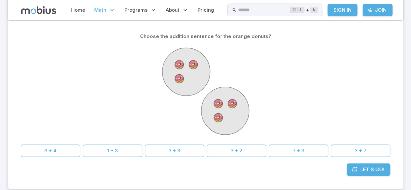
scroll to position [76, 0]
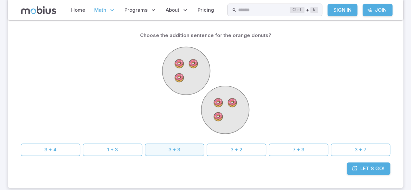
click at [189, 151] on button "3 + 3" at bounding box center [174, 150] width 59 height 12
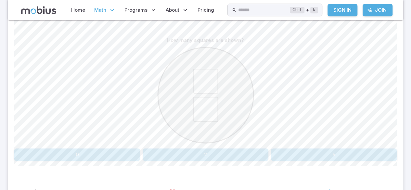
scroll to position [158, 0]
click at [219, 154] on button "2" at bounding box center [206, 153] width 126 height 12
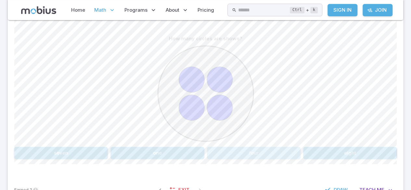
click at [278, 153] on button "four" at bounding box center [254, 153] width 94 height 12
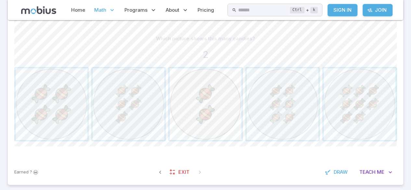
click at [208, 108] on span "button" at bounding box center [205, 104] width 72 height 72
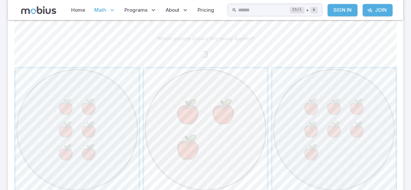
click at [220, 122] on span "button" at bounding box center [205, 129] width 123 height 123
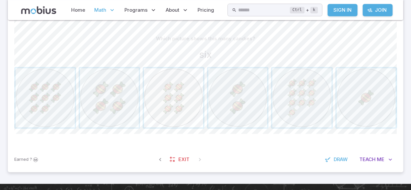
click at [181, 82] on span "button" at bounding box center [173, 97] width 59 height 59
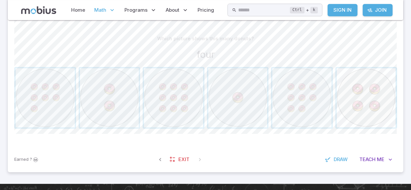
click at [370, 99] on span "button" at bounding box center [365, 97] width 59 height 59
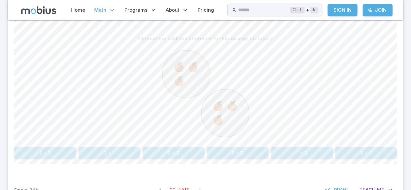
click at [190, 152] on button "3 + 3" at bounding box center [174, 153] width 62 height 12
click at [219, 154] on button "1 + 8" at bounding box center [205, 153] width 74 height 12
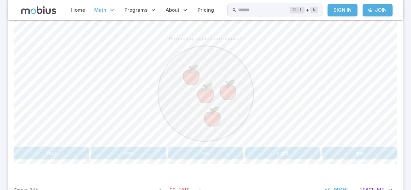
click at [63, 149] on button "four" at bounding box center [51, 153] width 74 height 12
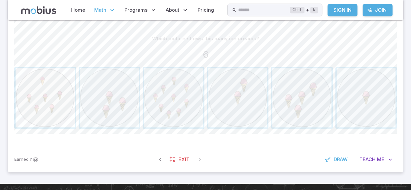
click at [40, 104] on span "button" at bounding box center [45, 97] width 59 height 59
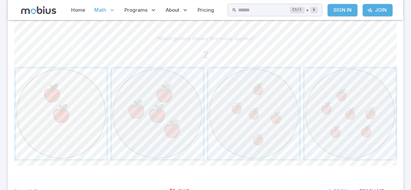
click at [49, 105] on span "button" at bounding box center [61, 113] width 91 height 91
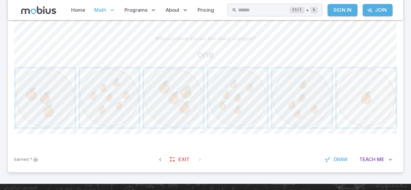
click at [359, 99] on span "button" at bounding box center [365, 97] width 59 height 59
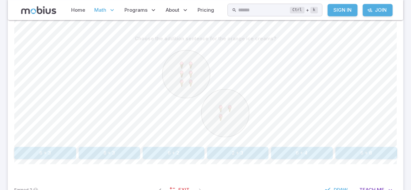
click at [59, 147] on button "6 + 3" at bounding box center [45, 153] width 62 height 12
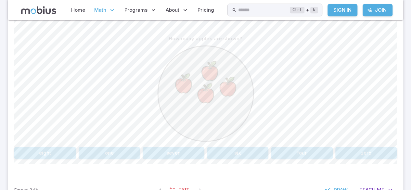
click at [294, 155] on button "four" at bounding box center [302, 153] width 62 height 12
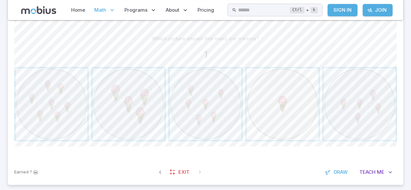
click at [303, 109] on span "button" at bounding box center [282, 104] width 72 height 72
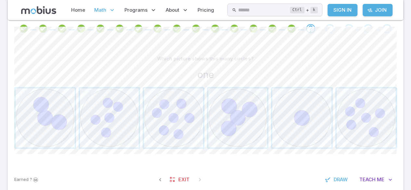
scroll to position [138, 0]
click at [317, 118] on span "button" at bounding box center [301, 117] width 59 height 59
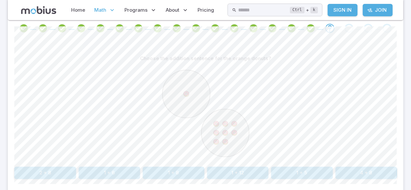
click at [183, 172] on button "1 + 8" at bounding box center [174, 173] width 62 height 12
click at [301, 173] on button "3 + 3" at bounding box center [302, 173] width 62 height 12
click at [123, 175] on button "3 + 3" at bounding box center [110, 173] width 62 height 12
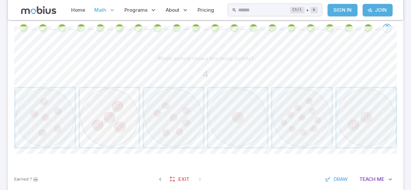
click at [110, 124] on span "button" at bounding box center [109, 117] width 59 height 59
